Goal: Task Accomplishment & Management: Manage account settings

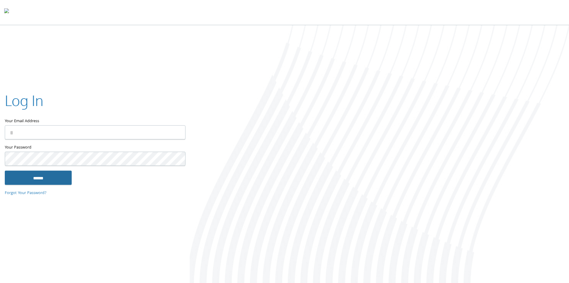
type input "**********"
click at [58, 180] on input "******" at bounding box center [38, 177] width 67 height 14
